Goal: Information Seeking & Learning: Check status

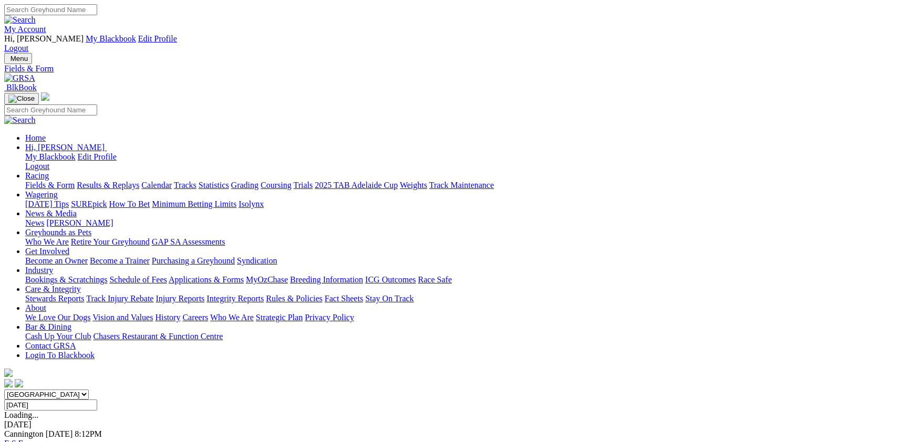
select select "VIC"
click at [89, 390] on select "South Australia New South Wales Northern Territory Queensland Tasmania Victoria…" at bounding box center [46, 395] width 85 height 10
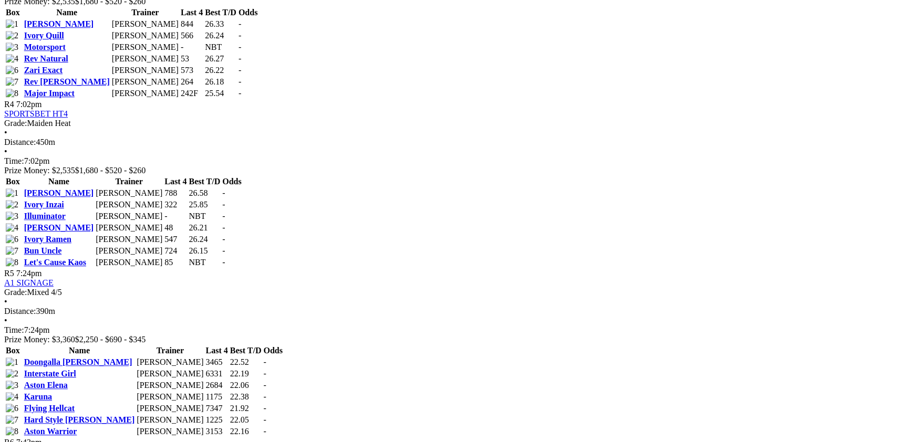
scroll to position [1088, 0]
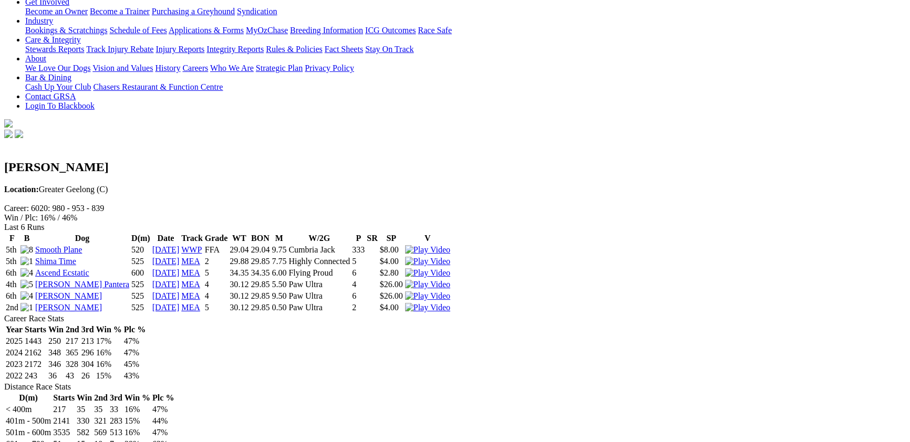
scroll to position [286, 0]
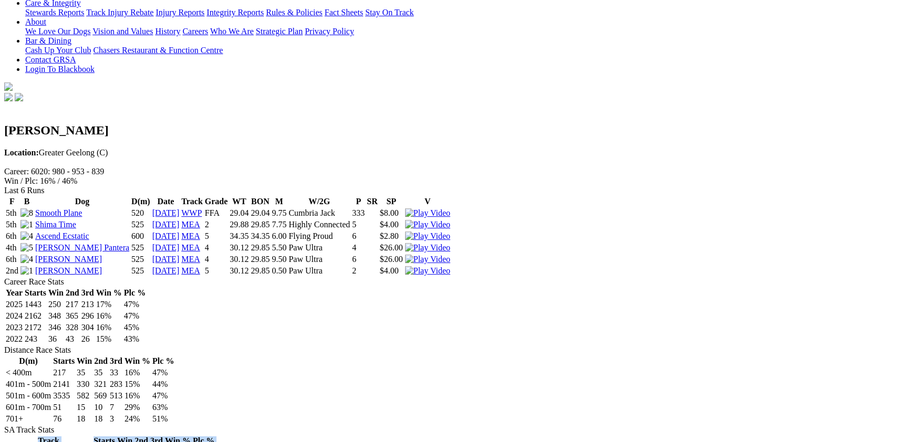
drag, startPoint x: 109, startPoint y: 257, endPoint x: 646, endPoint y: 258, distance: 536.7
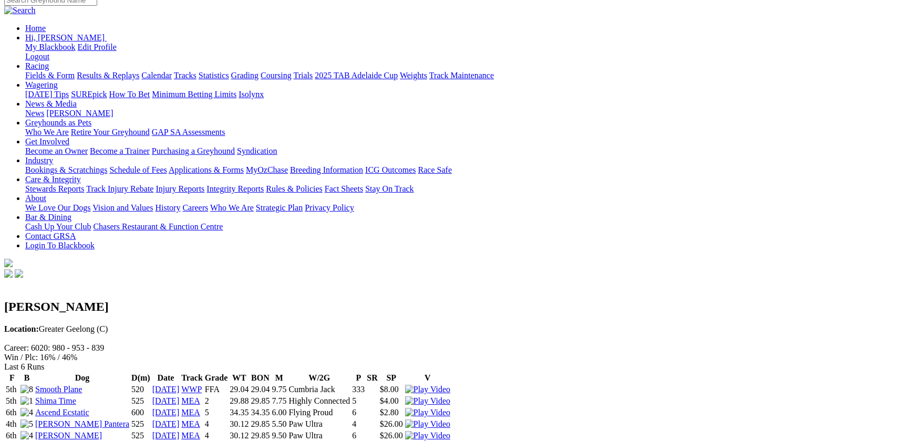
scroll to position [57, 0]
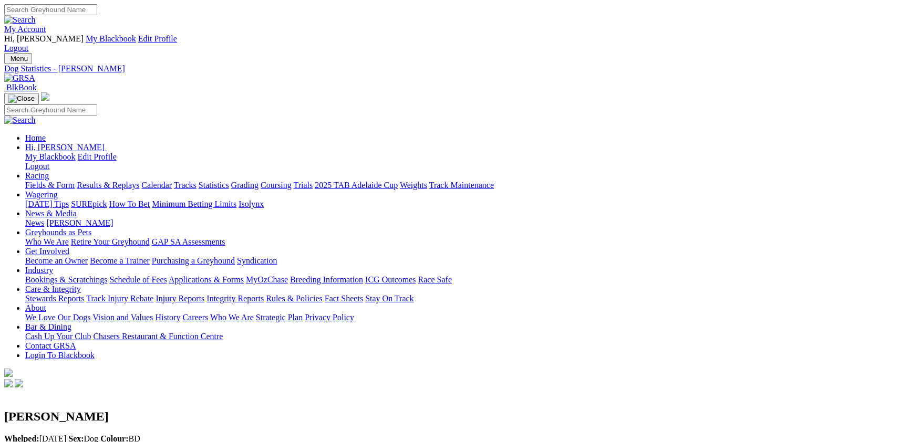
click at [139, 181] on link "Results & Replays" at bounding box center [108, 185] width 62 height 9
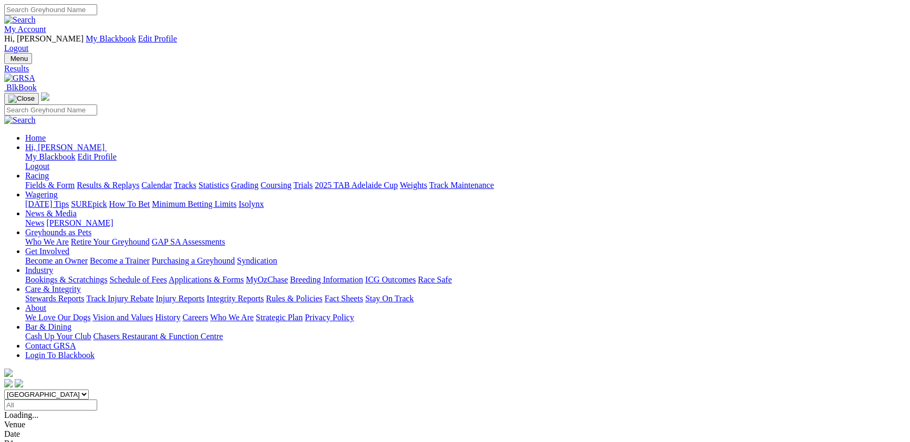
click at [139, 181] on link "Results & Replays" at bounding box center [108, 185] width 62 height 9
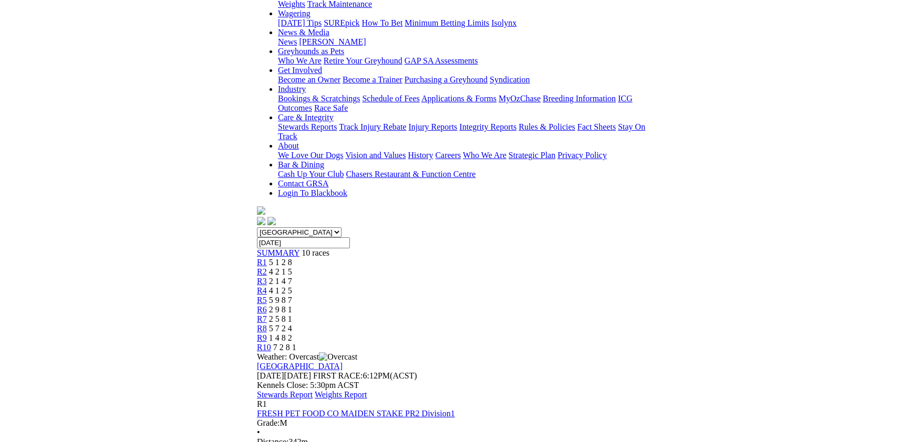
scroll to position [61, 0]
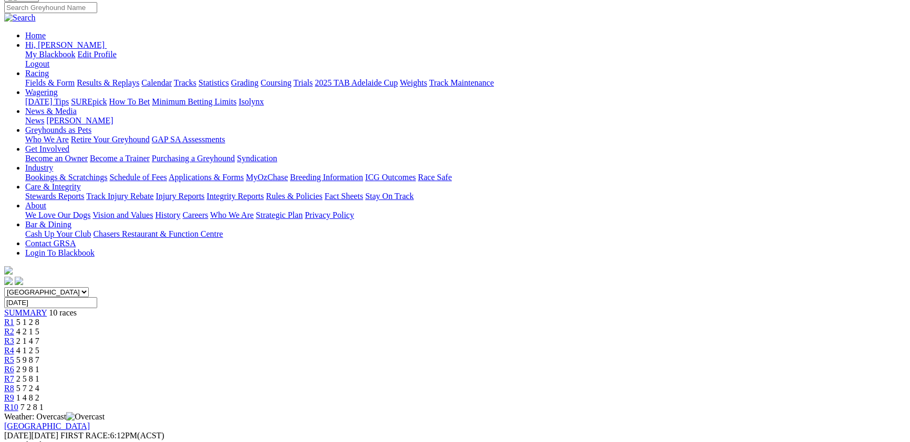
scroll to position [172, 0]
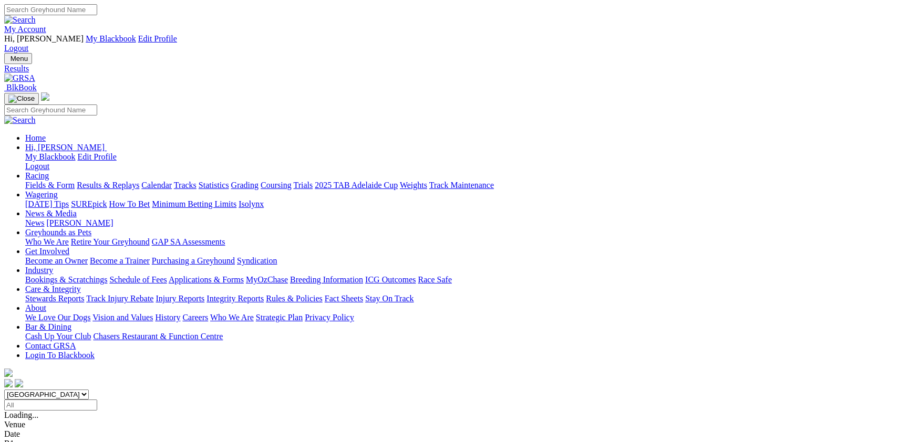
click at [89, 390] on select "South Australia New South Wales Northern Territory Queensland Tasmania Victoria…" at bounding box center [46, 395] width 85 height 10
select select "VIC"
click at [89, 390] on select "South Australia New South Wales Northern Territory Queensland Tasmania Victoria…" at bounding box center [46, 395] width 85 height 10
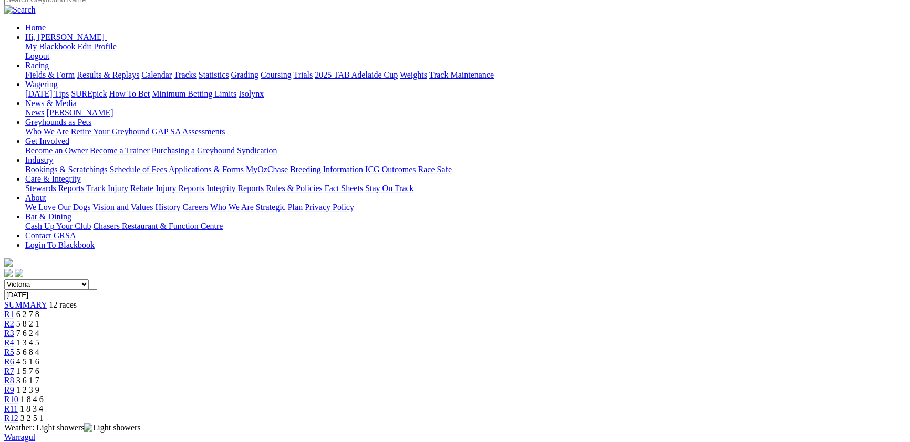
scroll to position [114, 0]
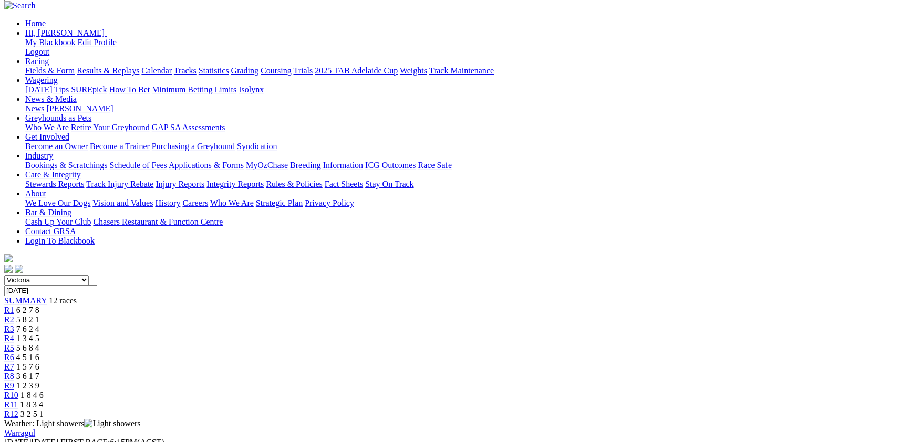
click at [18, 410] on span "R12" at bounding box center [11, 414] width 14 height 9
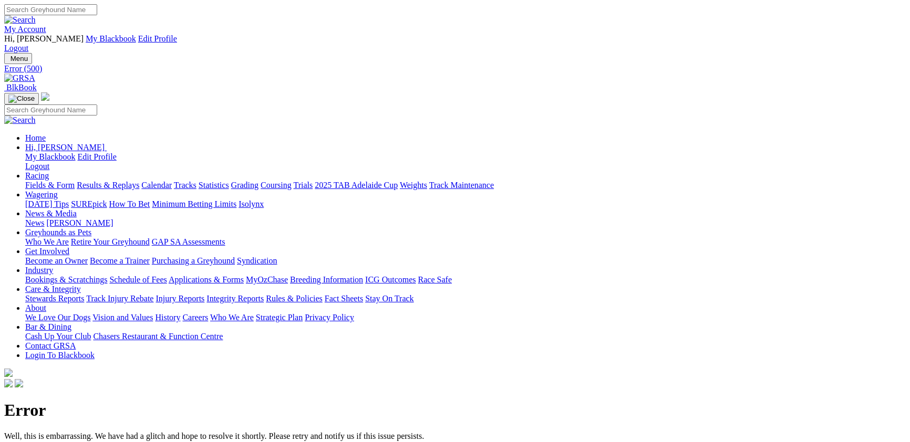
click at [49, 171] on link "Racing" at bounding box center [37, 175] width 24 height 9
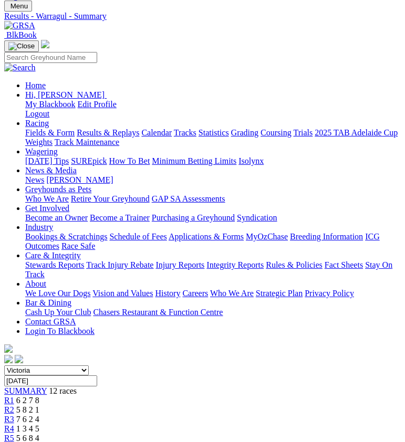
scroll to position [114, 0]
